Goal: Task Accomplishment & Management: Use online tool/utility

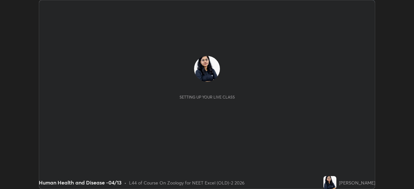
scroll to position [189, 414]
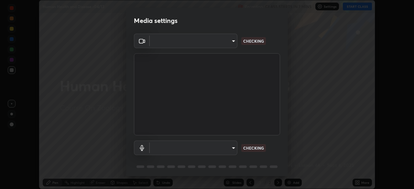
click at [225, 46] on body "Erase all Human Health and Disease -04/13 Recording CLASS STARTS IN 7 MINS Sett…" at bounding box center [207, 94] width 414 height 189
click at [223, 45] on div at bounding box center [207, 94] width 414 height 189
type input "0e50365916b658242f783ed4648cb329f585d10cba28352488c27cd343db3185"
type input "default"
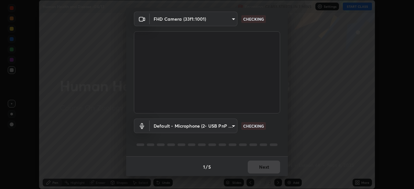
scroll to position [23, 0]
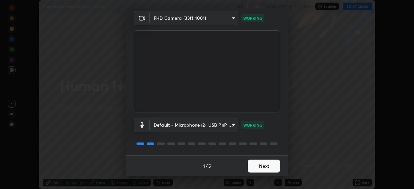
click at [266, 169] on button "Next" at bounding box center [264, 166] width 32 height 13
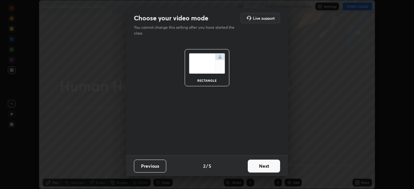
scroll to position [0, 0]
click at [270, 170] on button "Next" at bounding box center [264, 166] width 32 height 13
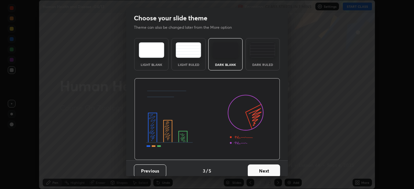
click at [274, 171] on button "Next" at bounding box center [264, 171] width 32 height 13
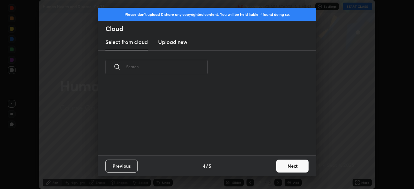
click at [278, 171] on button "Next" at bounding box center [292, 166] width 32 height 13
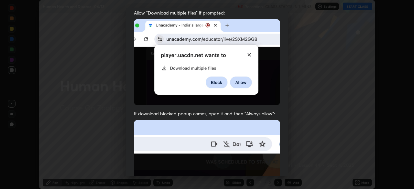
scroll to position [155, 0]
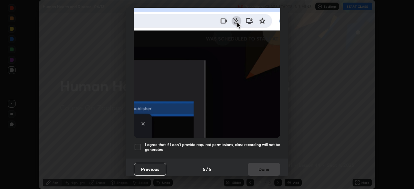
click at [139, 145] on div at bounding box center [138, 147] width 8 height 8
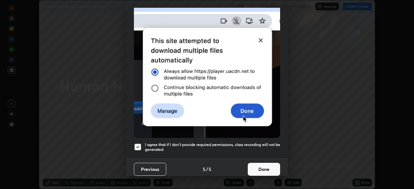
click at [261, 167] on button "Done" at bounding box center [264, 169] width 32 height 13
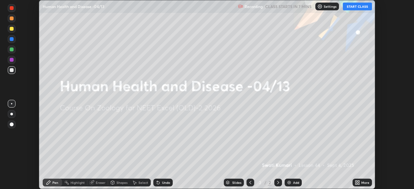
click at [361, 183] on div "More" at bounding box center [362, 183] width 19 height 8
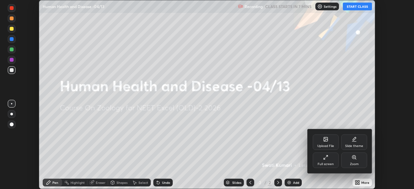
click at [329, 145] on div "Upload File" at bounding box center [326, 146] width 17 height 3
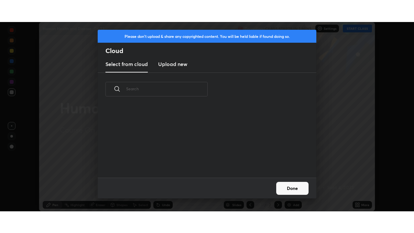
scroll to position [72, 208]
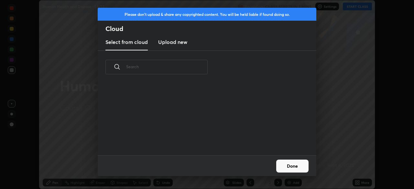
click at [178, 43] on h3 "Upload new" at bounding box center [172, 42] width 29 height 8
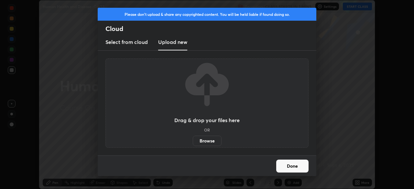
click at [205, 140] on label "Browse" at bounding box center [207, 141] width 29 height 10
click at [193, 140] on input "Browse" at bounding box center [193, 141] width 0 height 10
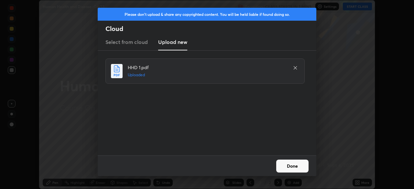
click at [293, 169] on button "Done" at bounding box center [292, 166] width 32 height 13
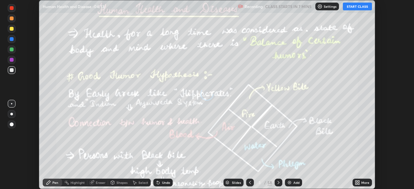
click at [359, 184] on icon at bounding box center [359, 184] width 2 height 2
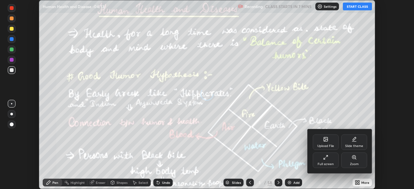
click at [331, 161] on div "Full screen" at bounding box center [326, 161] width 26 height 16
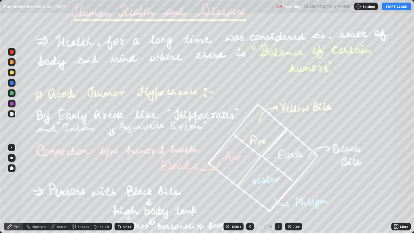
scroll to position [233, 414]
click at [253, 189] on div at bounding box center [250, 227] width 8 height 8
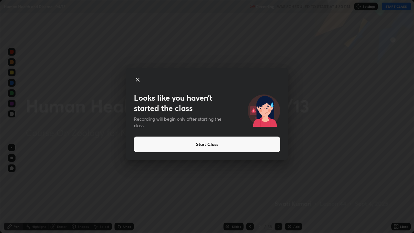
click at [241, 146] on button "Start Class" at bounding box center [207, 145] width 146 height 16
click at [239, 145] on button "Start Class" at bounding box center [207, 145] width 146 height 16
click at [233, 145] on button "Start Class" at bounding box center [207, 145] width 146 height 16
click at [227, 146] on button "Start Class" at bounding box center [207, 145] width 146 height 16
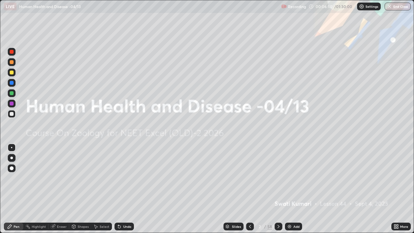
click at [400, 7] on button "End Class" at bounding box center [398, 7] width 26 height 8
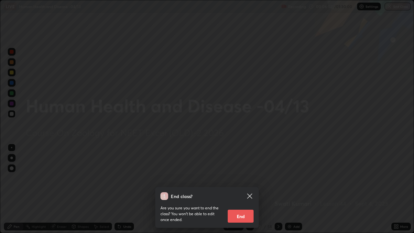
click at [242, 189] on button "End" at bounding box center [241, 216] width 26 height 13
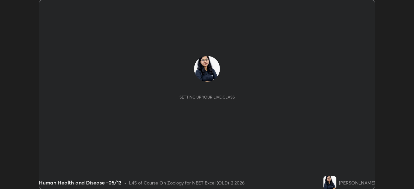
scroll to position [189, 414]
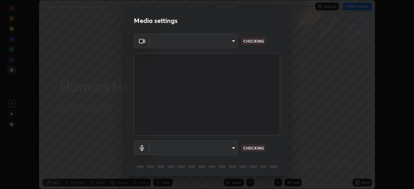
click at [223, 45] on body "Erase all Human Health and Disease -05/13 Recording WAS SCHEDULED TO START AT 5…" at bounding box center [207, 94] width 414 height 189
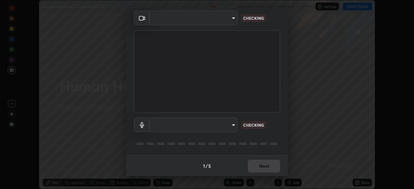
type input "0e50365916b658242f783ed4648cb329f585d10cba28352488c27cd343db3185"
type input "default"
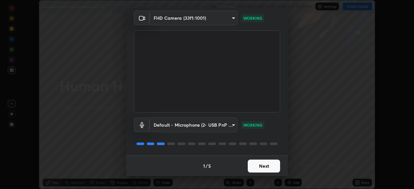
click at [268, 166] on button "Next" at bounding box center [264, 166] width 32 height 13
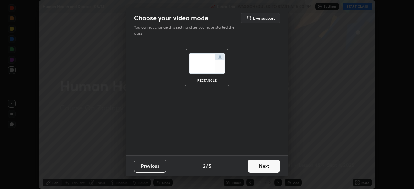
click at [271, 167] on button "Next" at bounding box center [264, 166] width 32 height 13
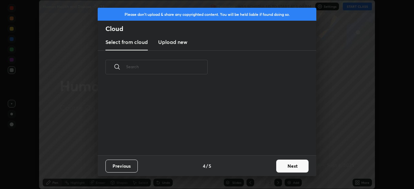
click at [278, 170] on button "Next" at bounding box center [292, 166] width 32 height 13
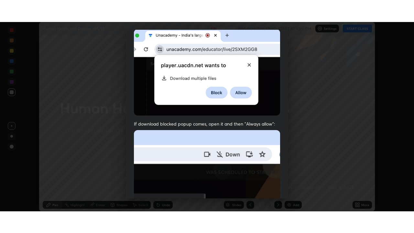
scroll to position [155, 0]
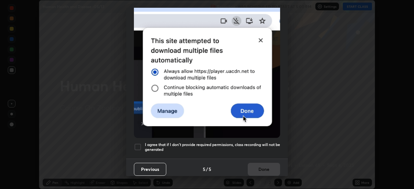
click at [141, 145] on div at bounding box center [138, 147] width 8 height 8
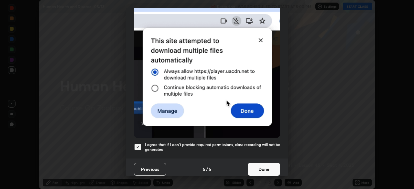
click at [261, 172] on button "Done" at bounding box center [264, 169] width 32 height 13
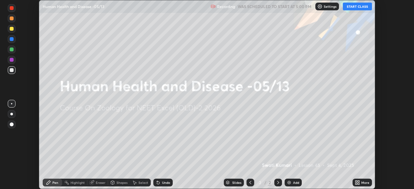
click at [358, 183] on icon at bounding box center [357, 182] width 5 height 5
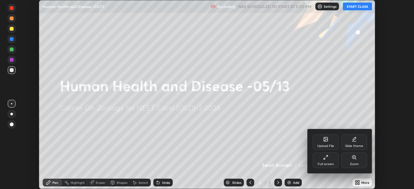
click at [324, 164] on div "Full screen" at bounding box center [326, 164] width 16 height 3
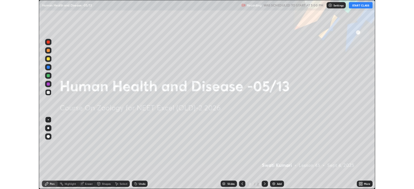
scroll to position [233, 414]
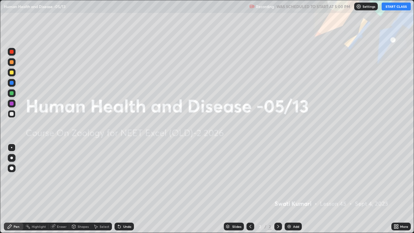
click at [396, 9] on button "START CLASS" at bounding box center [396, 7] width 29 height 8
click at [400, 189] on div "More" at bounding box center [401, 227] width 19 height 8
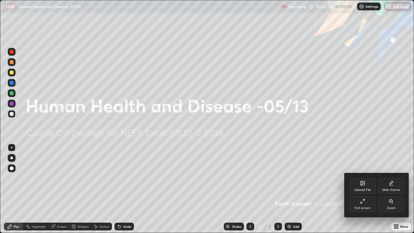
click at [364, 189] on div "Full screen" at bounding box center [363, 205] width 26 height 16
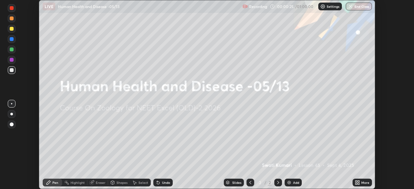
scroll to position [32186, 31961]
click at [359, 182] on icon at bounding box center [359, 182] width 2 height 2
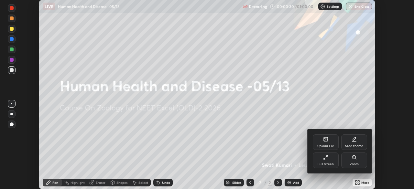
click at [331, 145] on div "Upload File" at bounding box center [326, 146] width 17 height 3
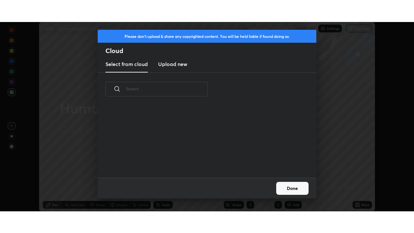
scroll to position [72, 208]
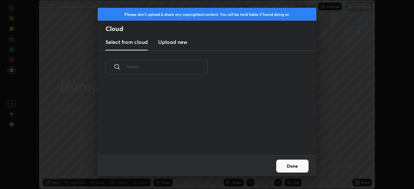
click at [173, 43] on h3 "Upload new" at bounding box center [172, 42] width 29 height 8
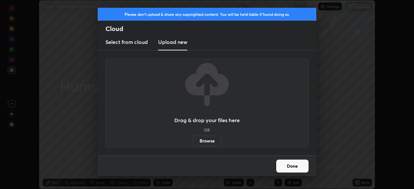
click at [210, 142] on label "Browse" at bounding box center [207, 141] width 29 height 10
click at [193, 142] on input "Browse" at bounding box center [193, 141] width 0 height 10
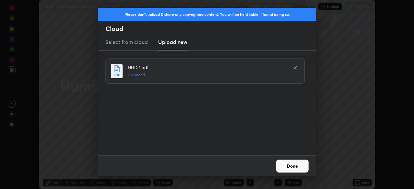
click at [289, 167] on button "Done" at bounding box center [292, 166] width 32 height 13
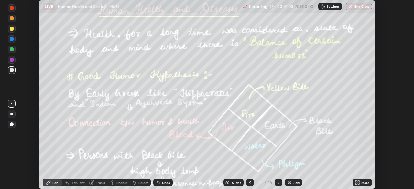
click at [363, 184] on div "More" at bounding box center [366, 182] width 8 height 3
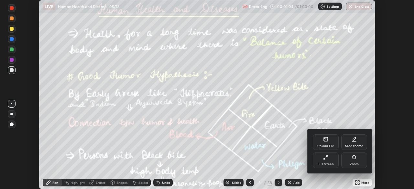
click at [324, 162] on div "Full screen" at bounding box center [326, 161] width 26 height 16
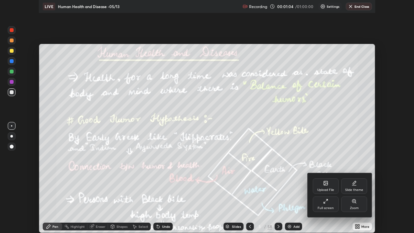
scroll to position [233, 414]
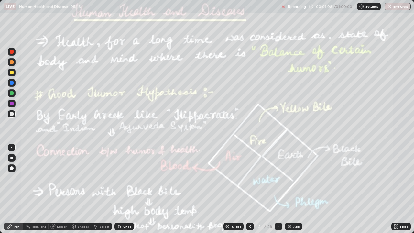
click at [122, 189] on div "Undo" at bounding box center [124, 227] width 19 height 8
click at [397, 189] on icon at bounding box center [396, 226] width 5 height 5
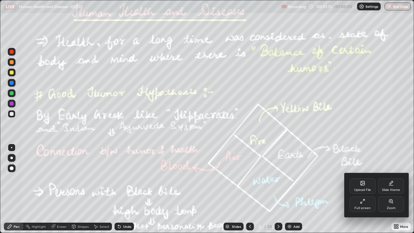
click at [323, 189] on div at bounding box center [207, 116] width 414 height 233
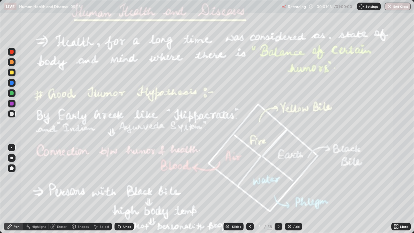
click at [236, 189] on div "Slides" at bounding box center [236, 226] width 9 height 3
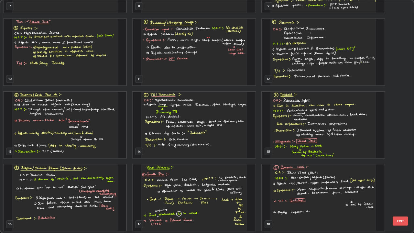
scroll to position [202, 0]
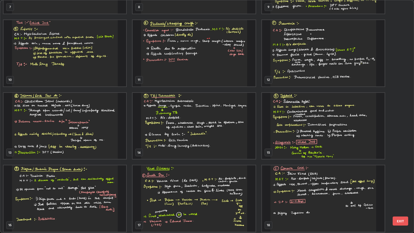
click at [77, 137] on img "grid" at bounding box center [65, 126] width 123 height 66
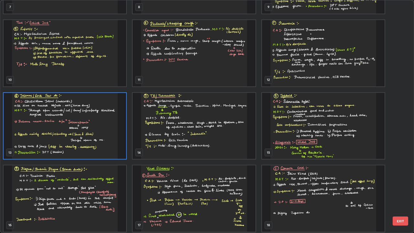
click at [77, 137] on img "grid" at bounding box center [65, 126] width 123 height 66
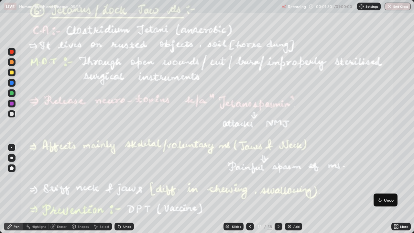
click at [278, 189] on icon at bounding box center [279, 226] width 2 height 3
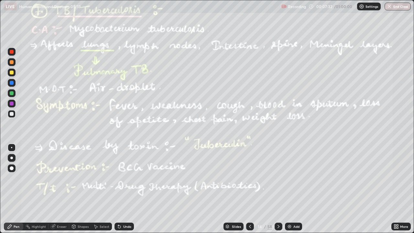
click at [34, 189] on div "Highlight" at bounding box center [39, 226] width 14 height 3
click at [12, 83] on div at bounding box center [12, 83] width 4 height 4
click at [10, 103] on div at bounding box center [12, 104] width 4 height 4
click at [12, 94] on div at bounding box center [12, 93] width 4 height 4
click at [12, 104] on div at bounding box center [12, 104] width 4 height 4
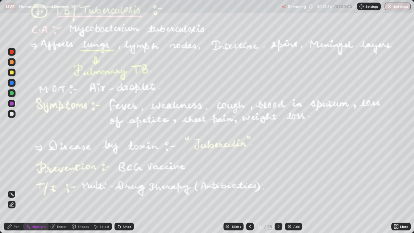
click at [278, 189] on icon at bounding box center [278, 226] width 5 height 5
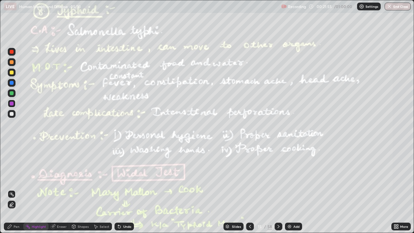
click at [12, 103] on div at bounding box center [12, 104] width 4 height 4
click at [11, 83] on div at bounding box center [12, 83] width 4 height 4
click at [16, 189] on div "Pen" at bounding box center [13, 227] width 19 height 8
click at [12, 94] on div at bounding box center [12, 93] width 4 height 4
click at [10, 103] on div at bounding box center [12, 104] width 4 height 4
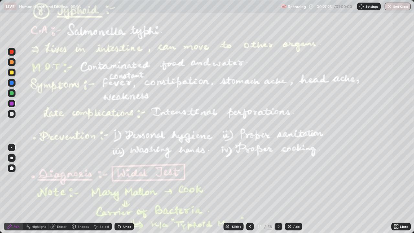
click at [31, 189] on div "Highlight" at bounding box center [35, 227] width 25 height 8
click at [11, 95] on div at bounding box center [12, 93] width 4 height 4
click at [277, 189] on icon at bounding box center [278, 226] width 5 height 5
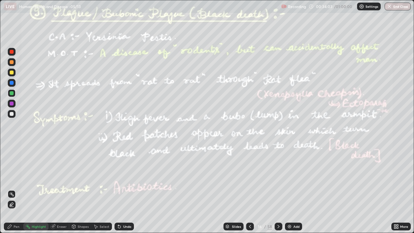
click at [12, 104] on div at bounding box center [12, 104] width 4 height 4
click at [12, 189] on icon at bounding box center [11, 204] width 5 height 5
click at [12, 114] on div at bounding box center [12, 114] width 4 height 4
click at [14, 189] on div "Pen" at bounding box center [13, 227] width 19 height 8
click at [12, 158] on div at bounding box center [11, 158] width 3 height 3
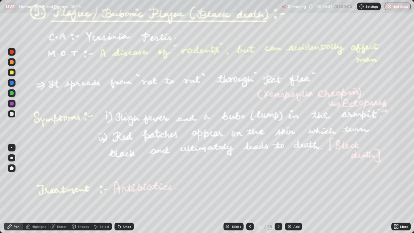
click at [15, 189] on div "Pen" at bounding box center [13, 227] width 19 height 8
click at [33, 189] on div "Highlight" at bounding box center [39, 226] width 14 height 3
click at [11, 189] on icon at bounding box center [11, 194] width 1 height 1
click at [12, 63] on div at bounding box center [12, 62] width 4 height 4
click at [278, 189] on icon at bounding box center [278, 226] width 5 height 5
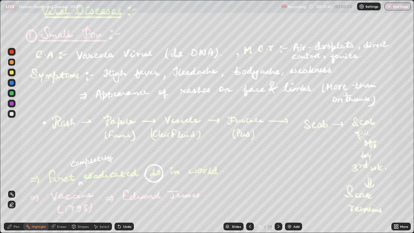
click at [11, 93] on div at bounding box center [12, 93] width 4 height 4
click at [11, 189] on icon at bounding box center [9, 226] width 5 height 5
click at [124, 189] on div "Undo" at bounding box center [127, 226] width 8 height 3
click at [58, 189] on div "Eraser" at bounding box center [59, 227] width 21 height 8
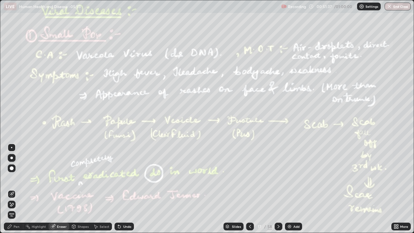
click at [17, 189] on div "Pen" at bounding box center [17, 226] width 6 height 3
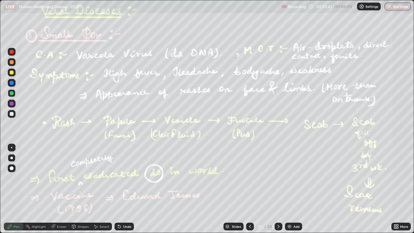
click at [278, 189] on icon at bounding box center [278, 226] width 5 height 5
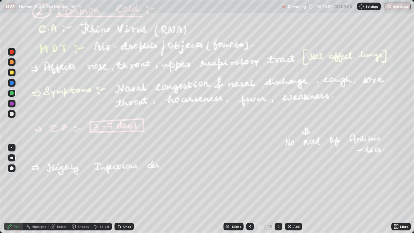
click at [125, 189] on div "Undo" at bounding box center [127, 226] width 8 height 3
click at [38, 189] on div "Highlight" at bounding box center [39, 226] width 14 height 3
click at [11, 189] on icon at bounding box center [11, 194] width 1 height 1
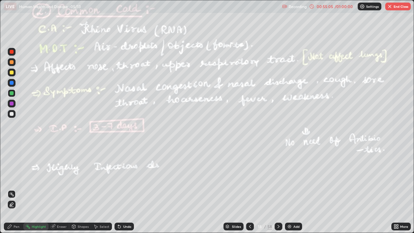
click at [369, 6] on p "Settings" at bounding box center [372, 6] width 13 height 3
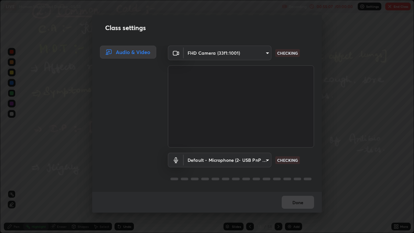
click at [293, 189] on div "Done" at bounding box center [207, 202] width 230 height 21
click at [291, 189] on div "Done" at bounding box center [207, 202] width 230 height 21
click at [293, 189] on div "Done" at bounding box center [207, 202] width 230 height 21
click at [298, 189] on div "Done" at bounding box center [207, 202] width 230 height 21
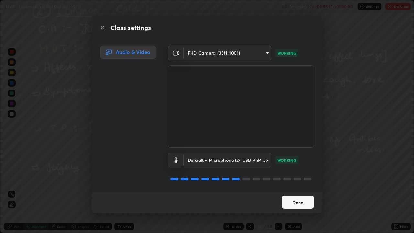
click at [298, 189] on button "Done" at bounding box center [298, 202] width 32 height 13
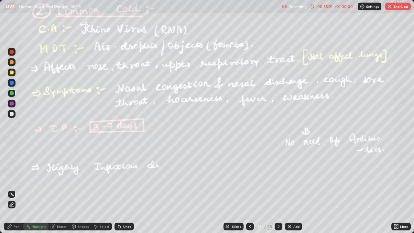
click at [332, 7] on div "00:55:21" at bounding box center [325, 7] width 18 height 4
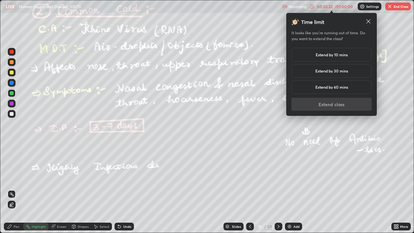
click at [340, 58] on div "Extend by 10 mins" at bounding box center [332, 55] width 80 height 14
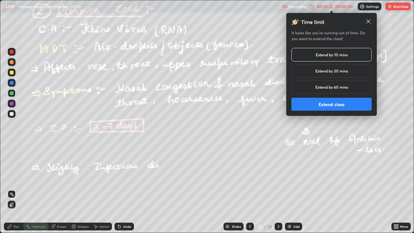
click at [330, 108] on button "Extend class" at bounding box center [332, 104] width 80 height 13
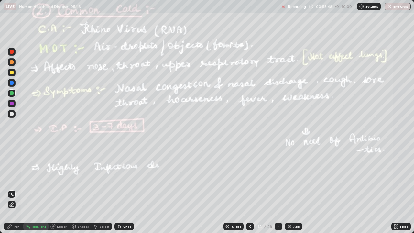
click at [12, 189] on div "Pen" at bounding box center [13, 227] width 19 height 8
click at [11, 115] on div at bounding box center [12, 114] width 4 height 4
click at [11, 104] on div at bounding box center [12, 104] width 4 height 4
click at [12, 114] on div at bounding box center [12, 114] width 4 height 4
click at [10, 104] on div at bounding box center [12, 104] width 4 height 4
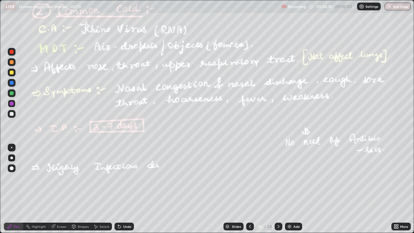
click at [119, 189] on icon at bounding box center [119, 227] width 3 height 3
click at [121, 189] on icon at bounding box center [119, 226] width 5 height 5
click at [121, 189] on div "Undo" at bounding box center [124, 227] width 19 height 8
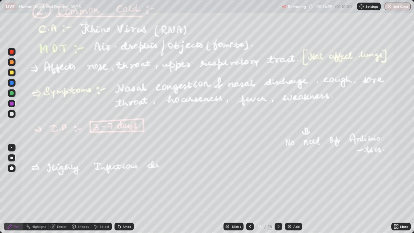
click at [122, 189] on div "Undo" at bounding box center [124, 227] width 19 height 8
click at [11, 114] on div at bounding box center [12, 114] width 4 height 4
click at [395, 9] on button "End Class" at bounding box center [398, 7] width 26 height 8
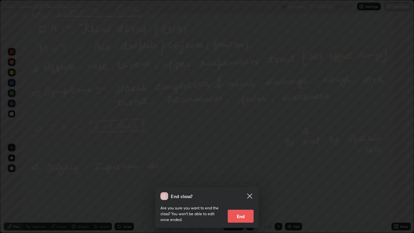
click at [245, 189] on button "End" at bounding box center [241, 216] width 26 height 13
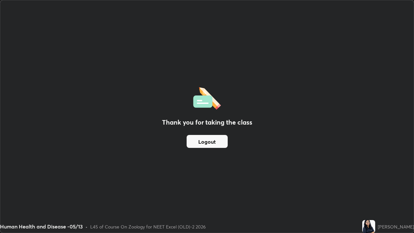
click at [209, 139] on button "Logout" at bounding box center [207, 141] width 41 height 13
